Goal: Navigation & Orientation: Find specific page/section

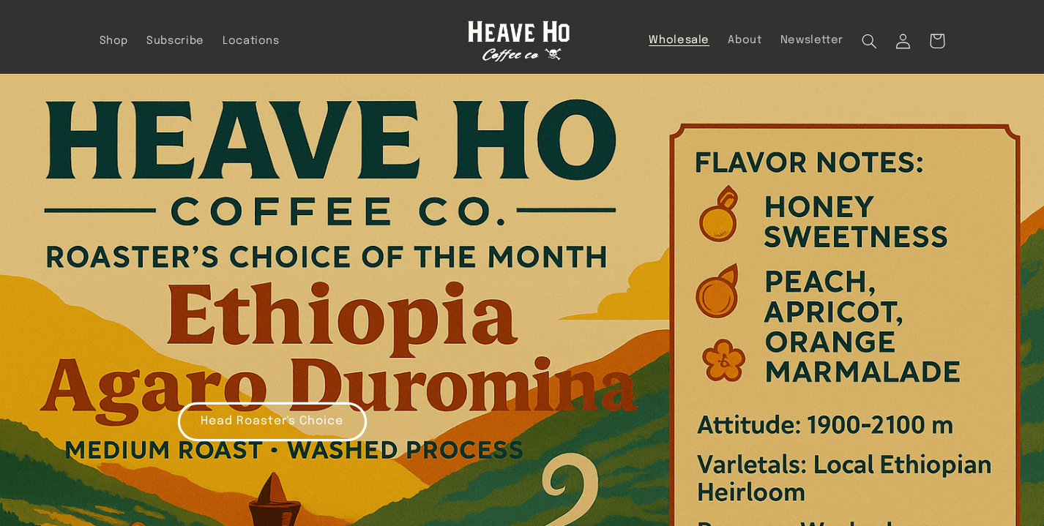
click at [686, 38] on span "Wholesale" at bounding box center [678, 41] width 61 height 14
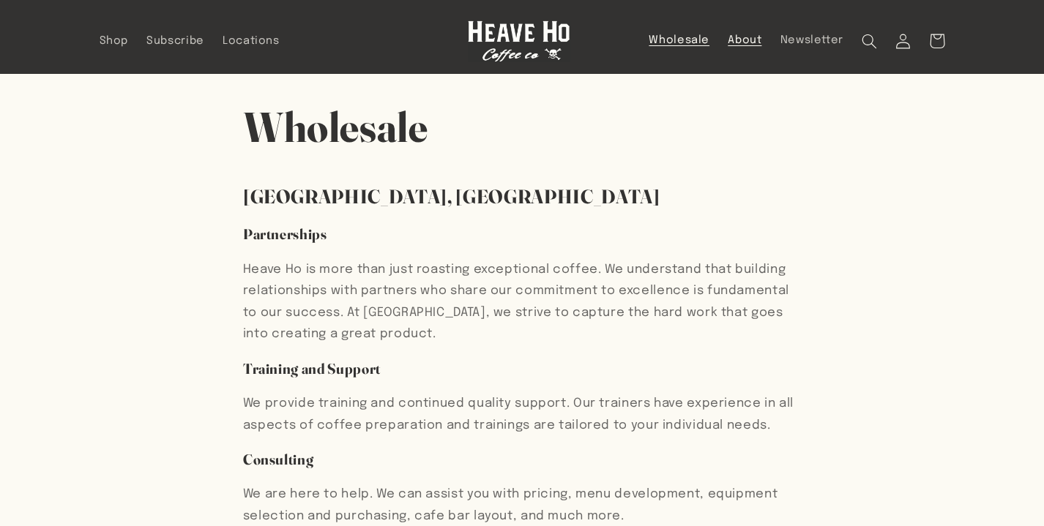
click at [744, 42] on span "About" at bounding box center [744, 41] width 34 height 14
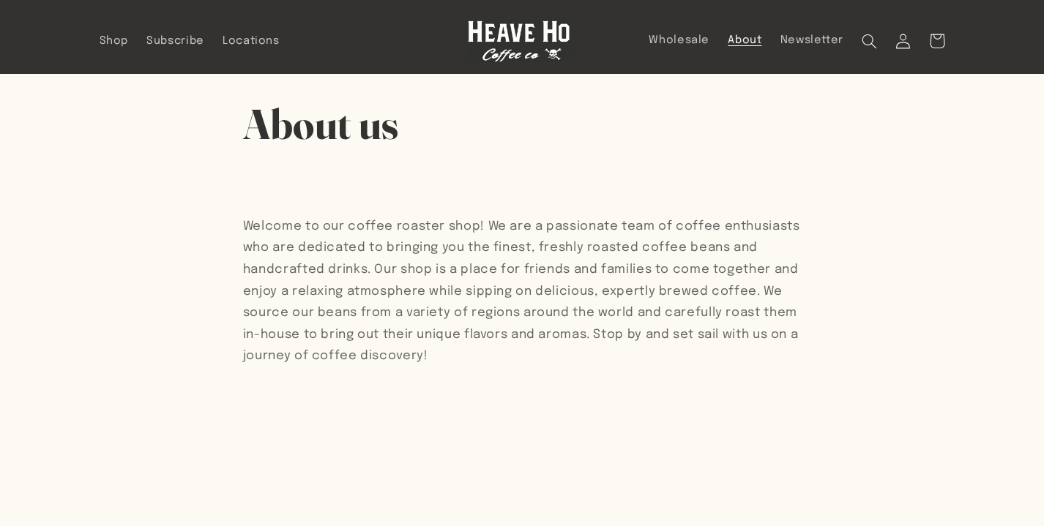
click at [498, 56] on img at bounding box center [519, 41] width 102 height 42
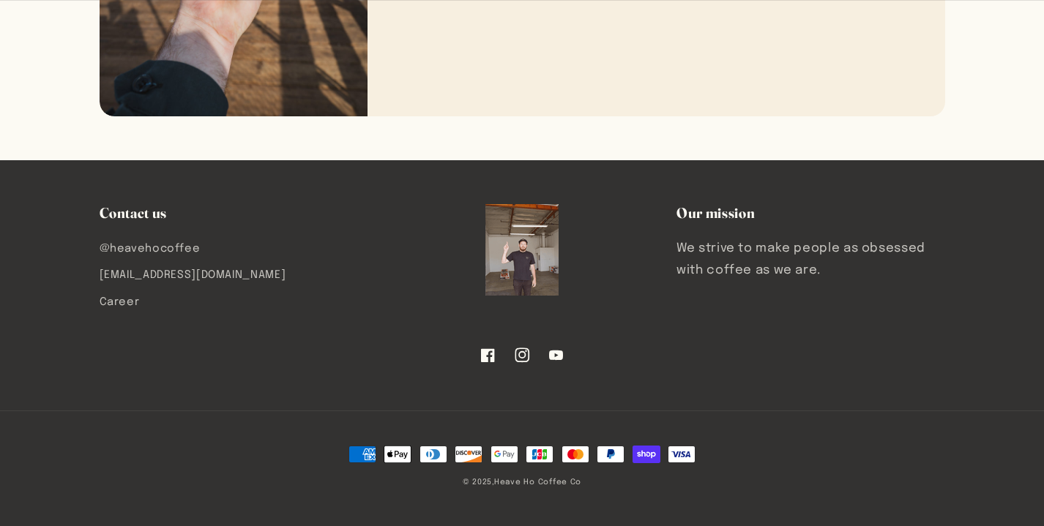
scroll to position [2518, 0]
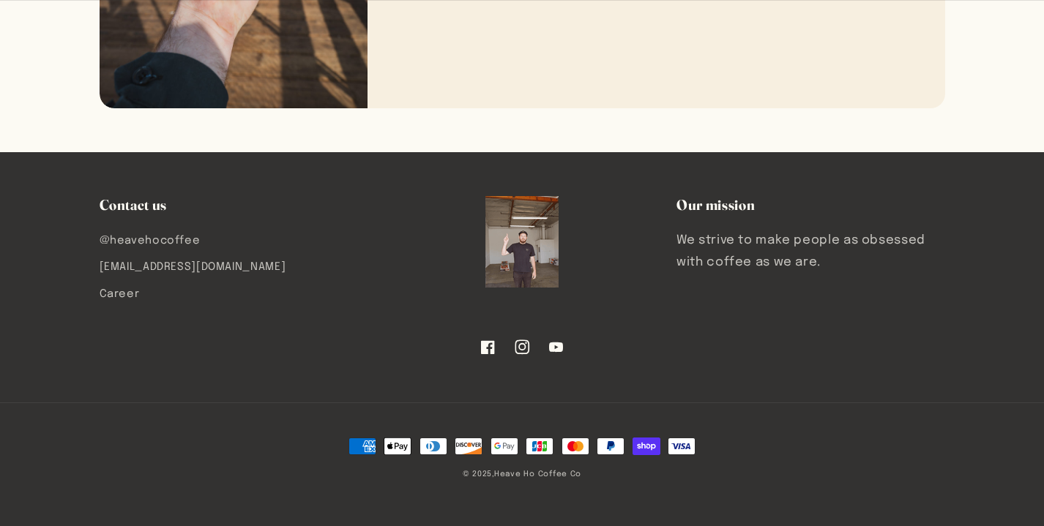
click at [521, 353] on icon at bounding box center [521, 347] width 15 height 15
